Goal: Task Accomplishment & Management: Use online tool/utility

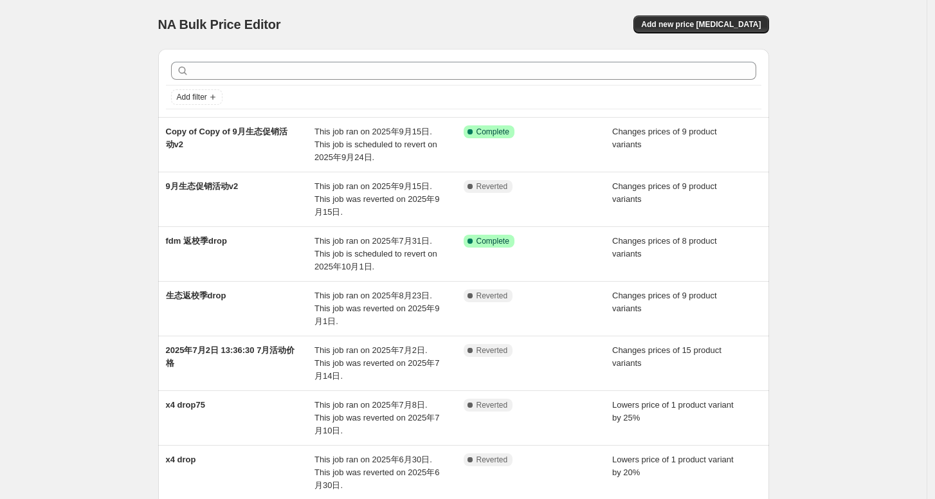
drag, startPoint x: 823, startPoint y: 188, endPoint x: 820, endPoint y: 178, distance: 10.6
click at [824, 188] on div "NA Bulk Price Editor. This page is ready NA Bulk Price Editor Add new price [ME…" at bounding box center [463, 395] width 927 height 791
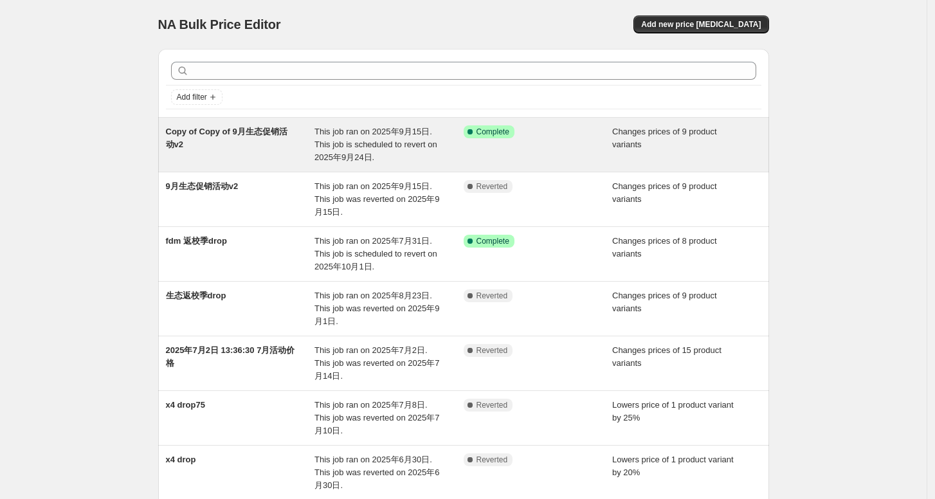
click at [341, 123] on div "Copy of Copy of 9月生态促销活动v2 This job ran on 2025年9月15日. This job is scheduled to…" at bounding box center [463, 145] width 611 height 54
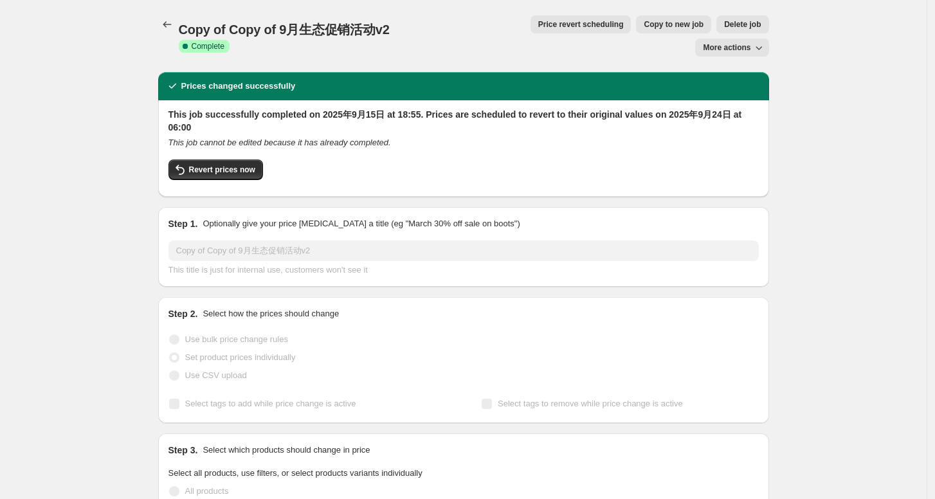
click at [324, 108] on h2 "This job successfully completed on 2025年9月15日 at 18:55. Prices are scheduled to…" at bounding box center [463, 121] width 590 height 26
click at [210, 108] on h2 "This job successfully completed on 2025年9月15日 at 18:55. Prices are scheduled to…" at bounding box center [463, 121] width 590 height 26
click at [248, 138] on icon "This job cannot be edited because it has already completed." at bounding box center [279, 143] width 222 height 10
click at [751, 100] on div "This job successfully completed on 2025年9月15日 at 18:55. Prices are scheduled to…" at bounding box center [463, 148] width 611 height 96
click at [561, 100] on div "This job successfully completed on 2025年9月15日 at 18:55. Prices are scheduled to…" at bounding box center [463, 148] width 611 height 96
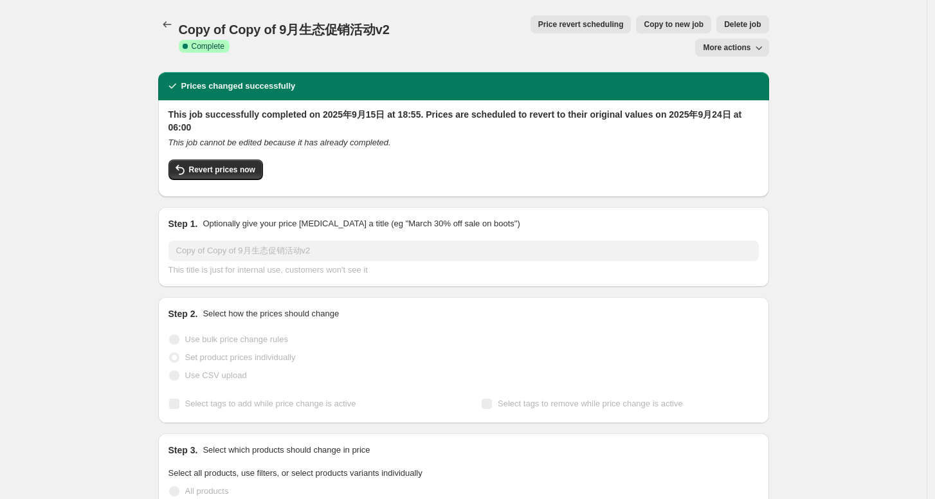
click at [761, 41] on icon "button" at bounding box center [758, 47] width 13 height 13
click at [167, 28] on icon "Price change jobs" at bounding box center [167, 24] width 13 height 13
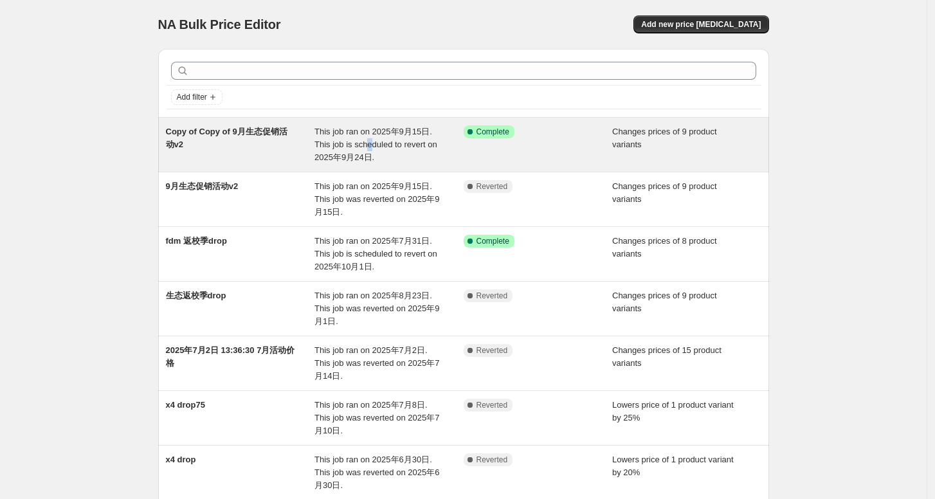
click at [372, 143] on span "This job ran on 2025年9月15日. This job is scheduled to revert on 2025年9月24日." at bounding box center [375, 144] width 123 height 35
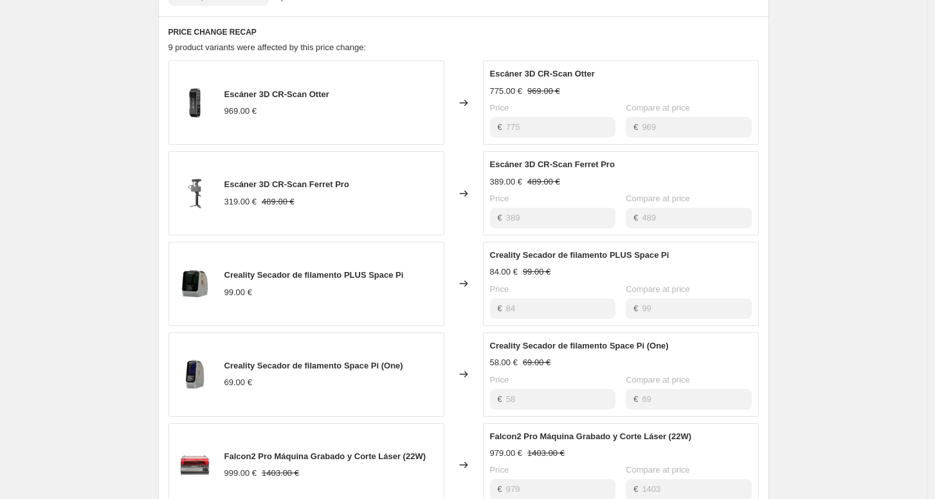
scroll to position [643, 0]
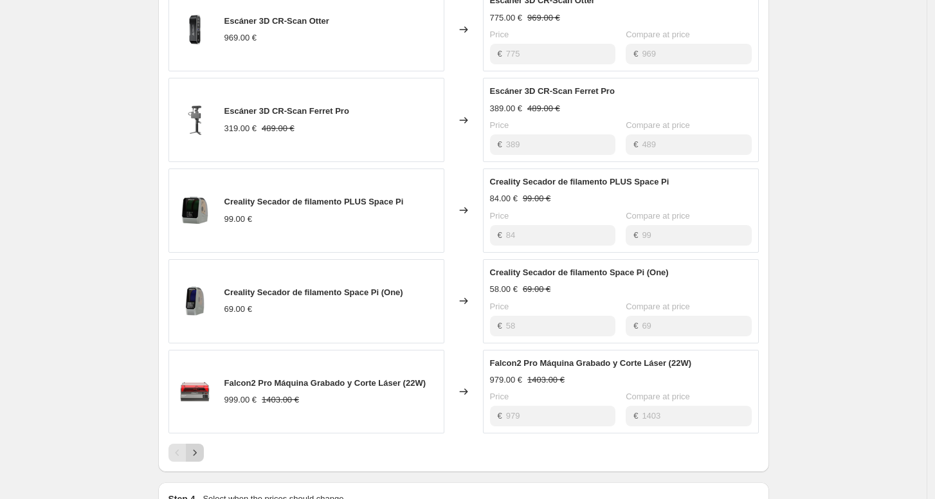
click at [195, 446] on icon "Next" at bounding box center [194, 452] width 13 height 13
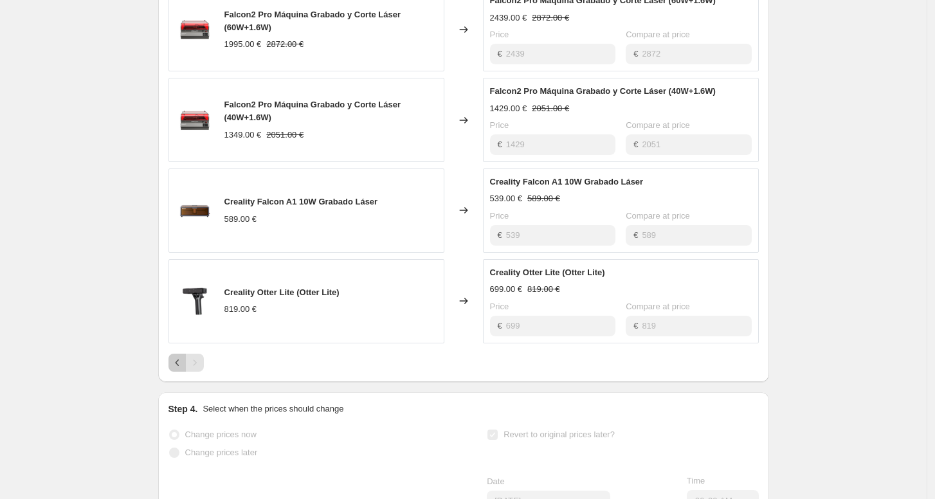
click at [176, 356] on icon "Previous" at bounding box center [177, 362] width 13 height 13
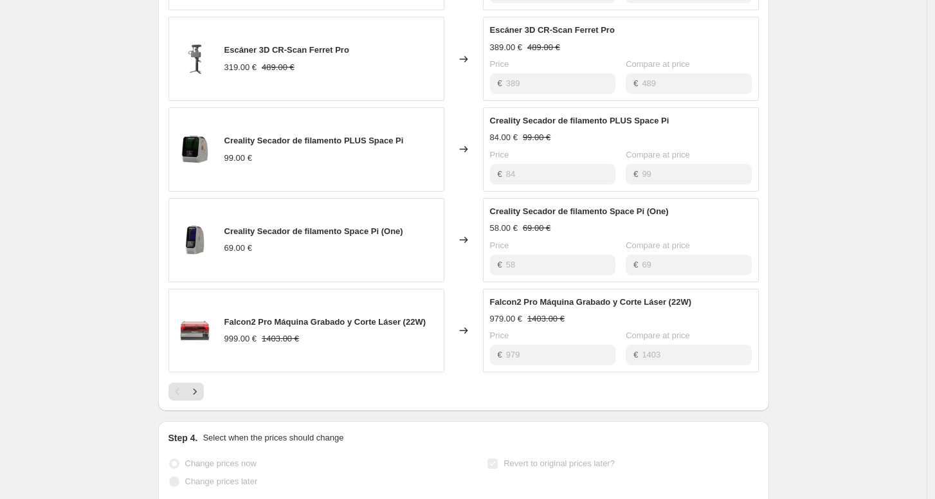
scroll to position [714, 0]
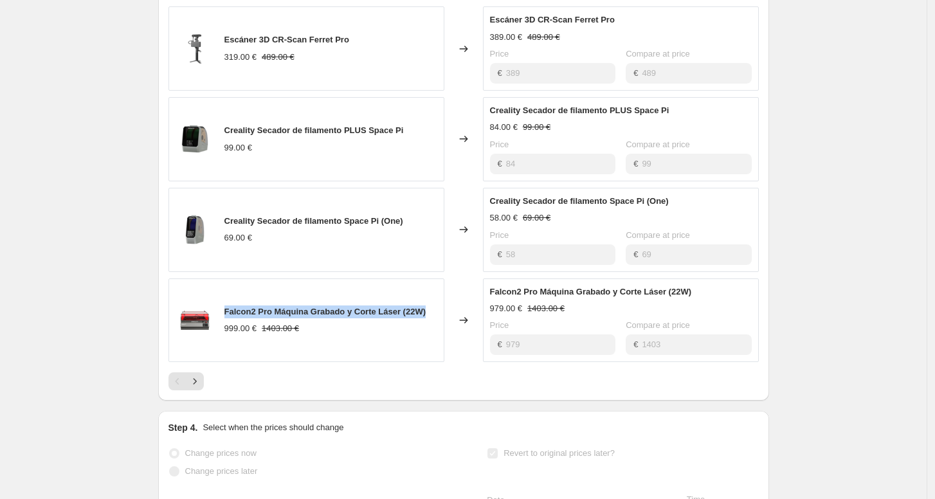
drag, startPoint x: 226, startPoint y: 289, endPoint x: 400, endPoint y: 285, distance: 173.6
click at [432, 287] on div "Falcon2 Pro Máquina Grabado y Corte Láser (22W) 999.00 € 1403.00 €" at bounding box center [306, 320] width 276 height 84
copy span "Falcon2 Pro Máquina Grabado y Corte Láser (22W)"
